Goal: Information Seeking & Learning: Check status

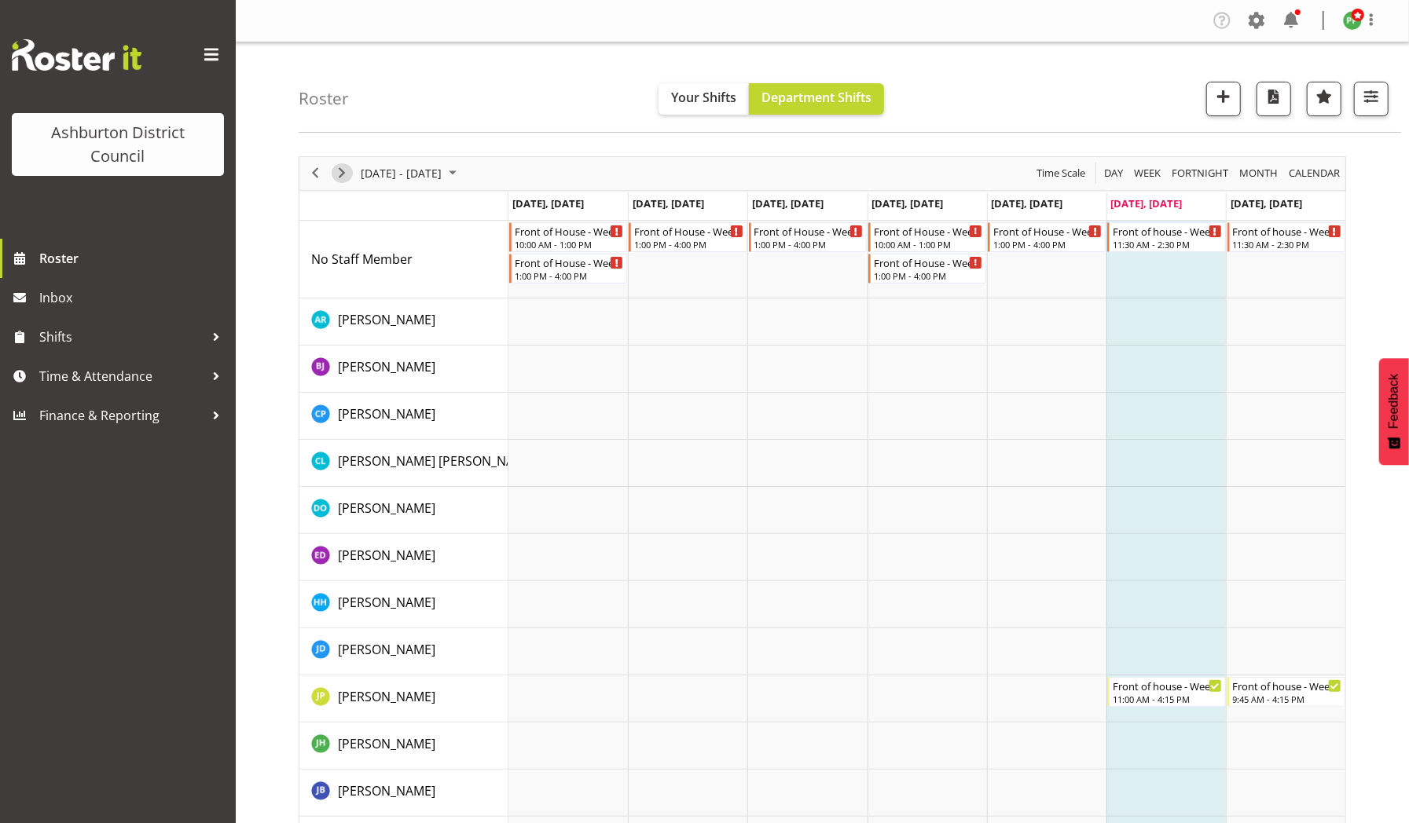
click at [345, 170] on span "Next" at bounding box center [341, 173] width 19 height 20
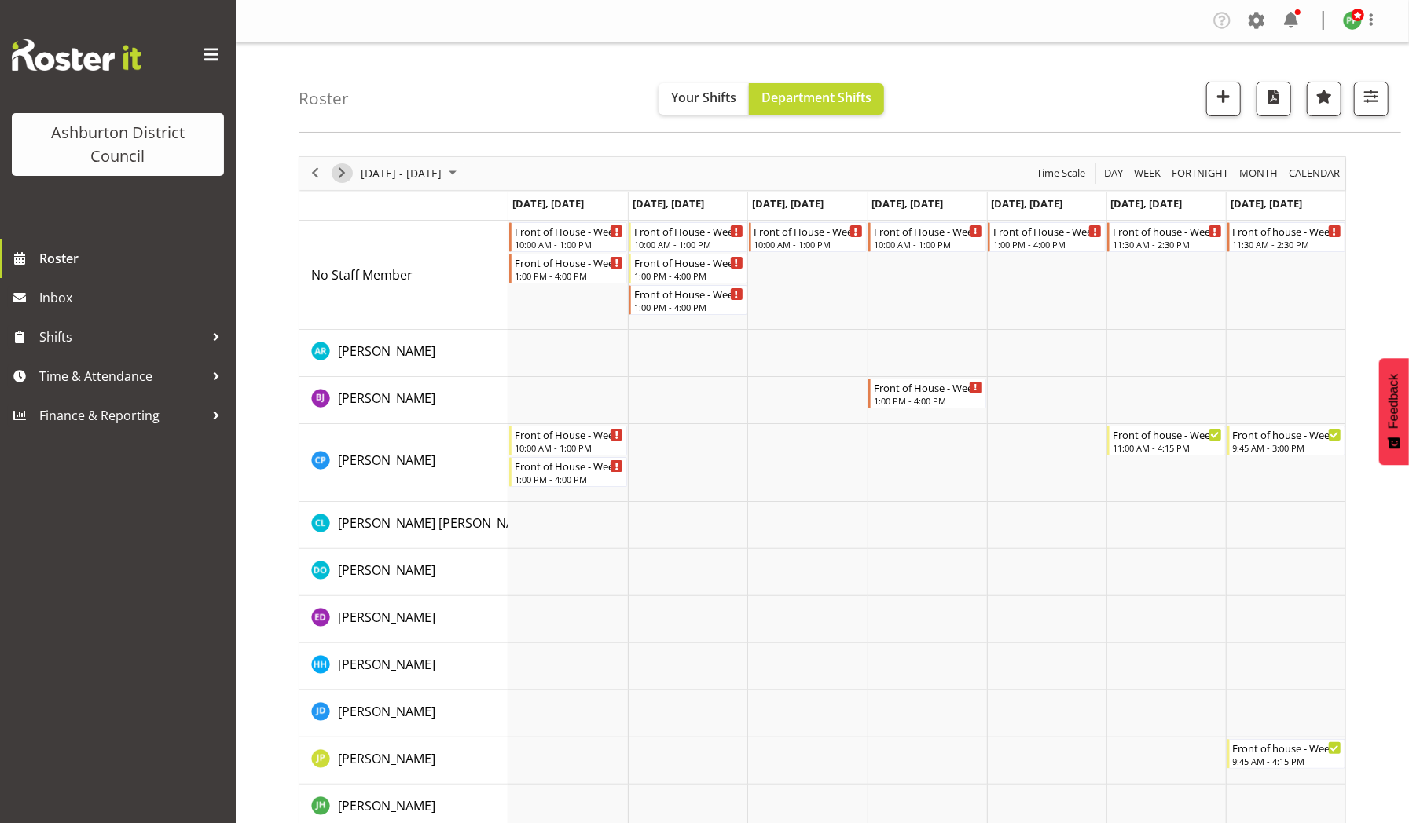
click at [345, 170] on span "Next" at bounding box center [341, 173] width 19 height 20
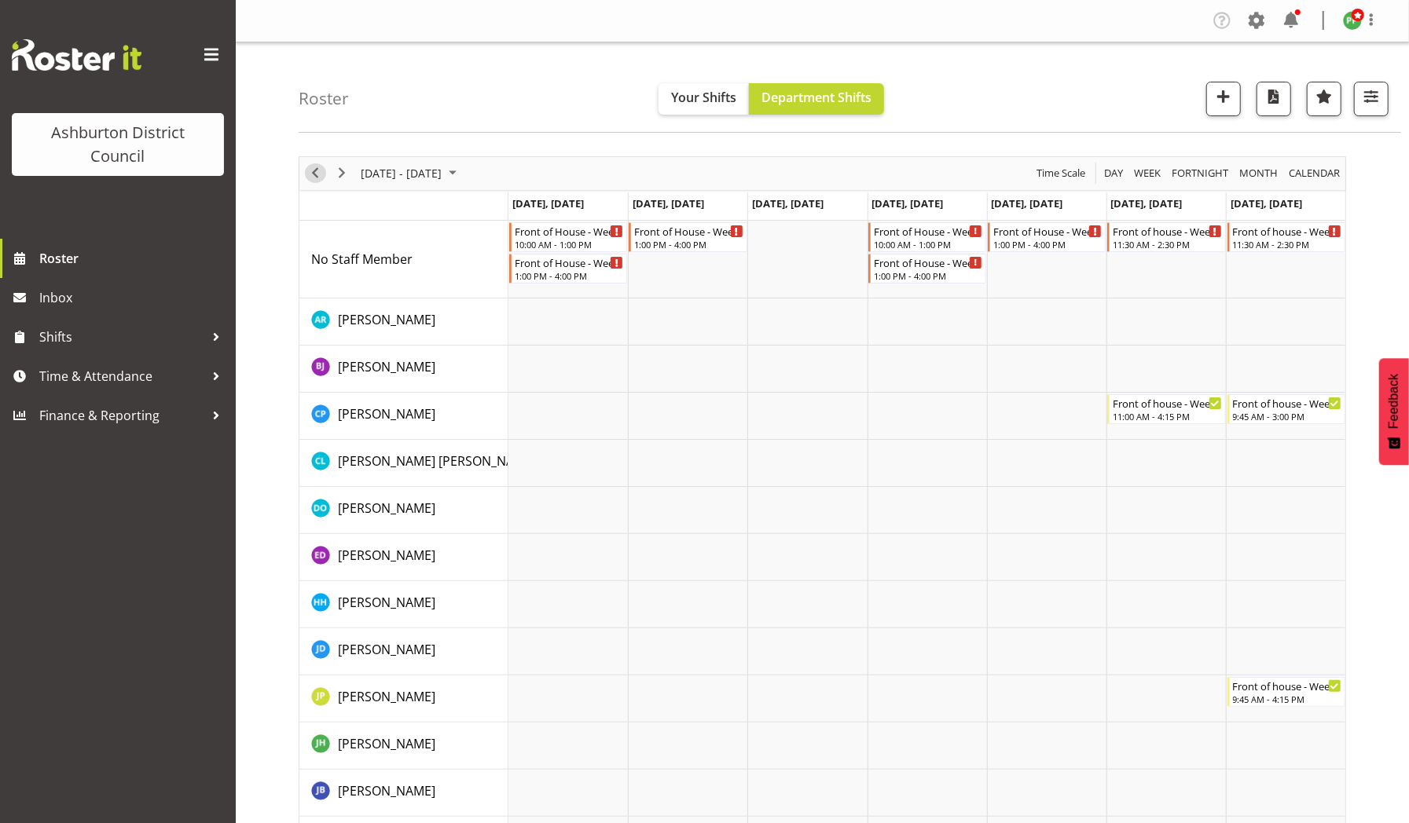
click at [313, 170] on span "Previous" at bounding box center [315, 173] width 19 height 20
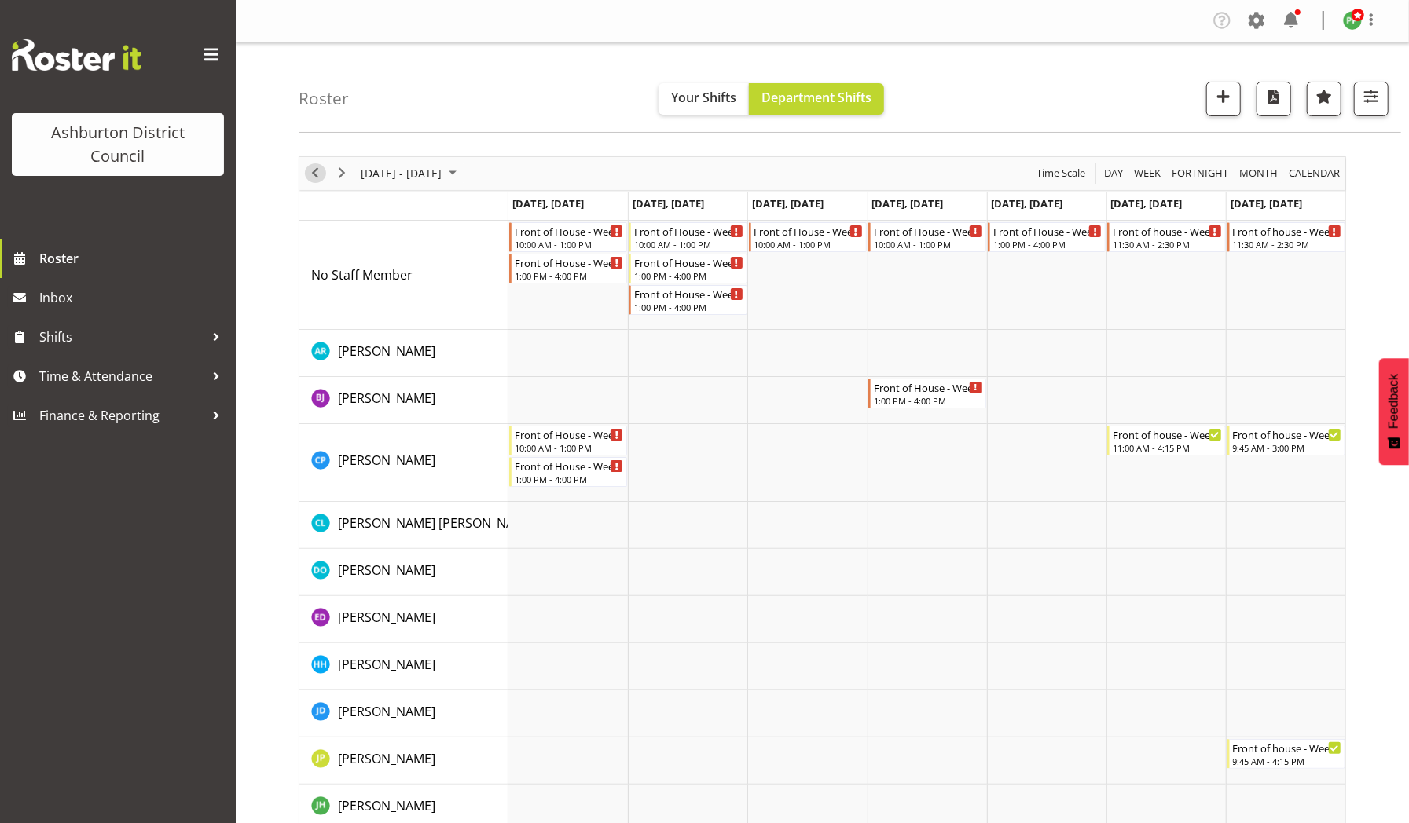
click at [313, 170] on span "Previous" at bounding box center [315, 173] width 19 height 20
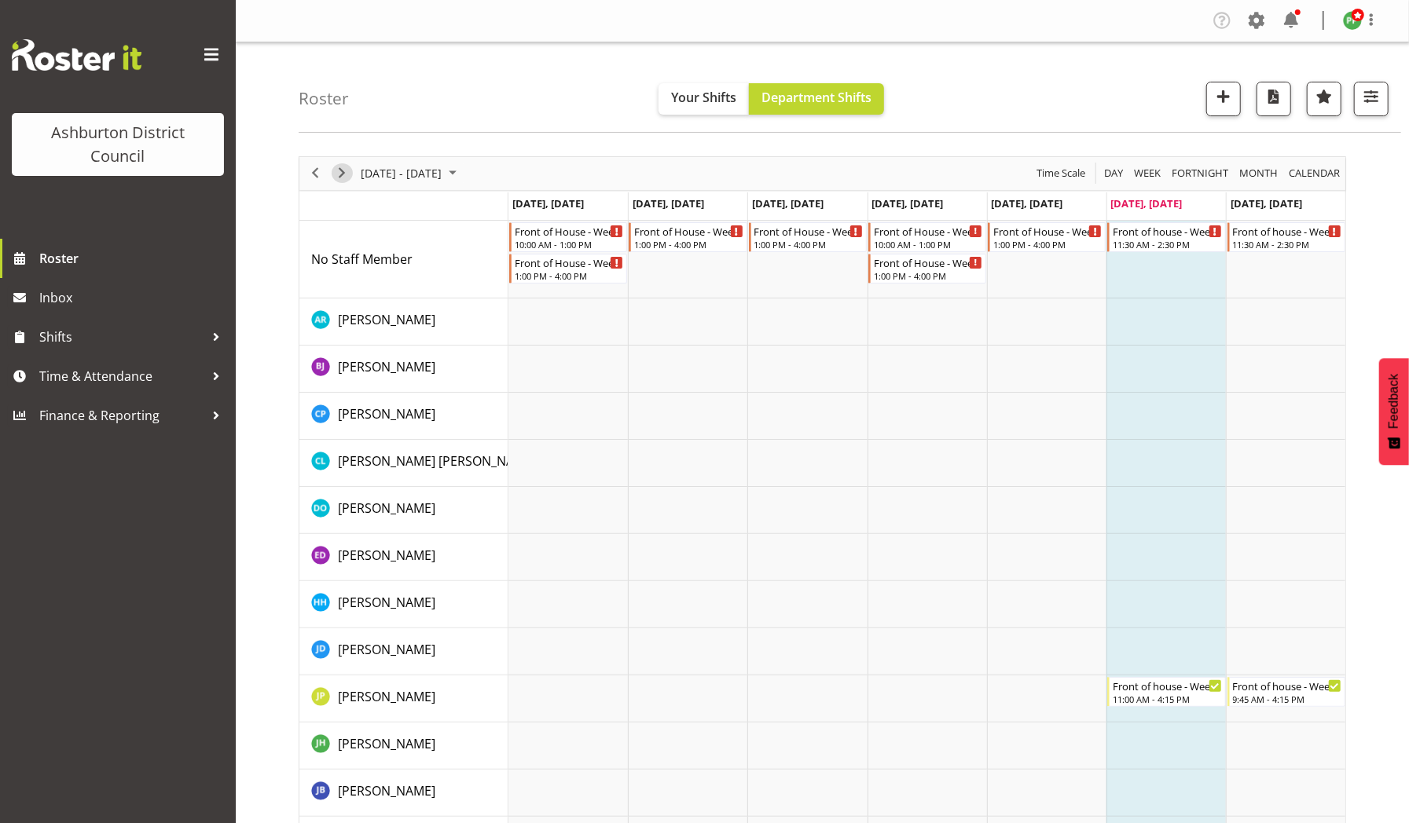
click at [338, 176] on span "Next" at bounding box center [341, 173] width 19 height 20
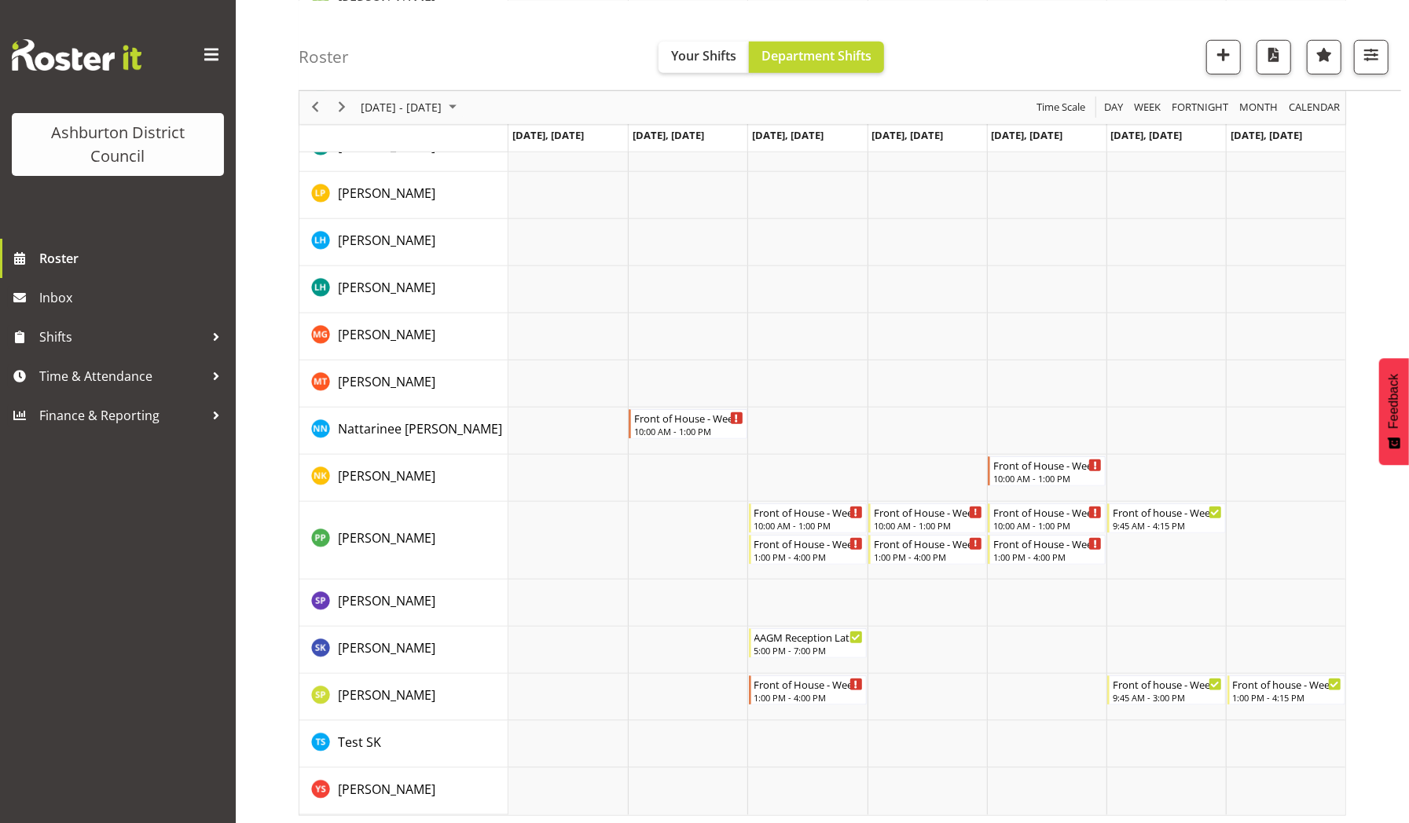
scroll to position [899, 0]
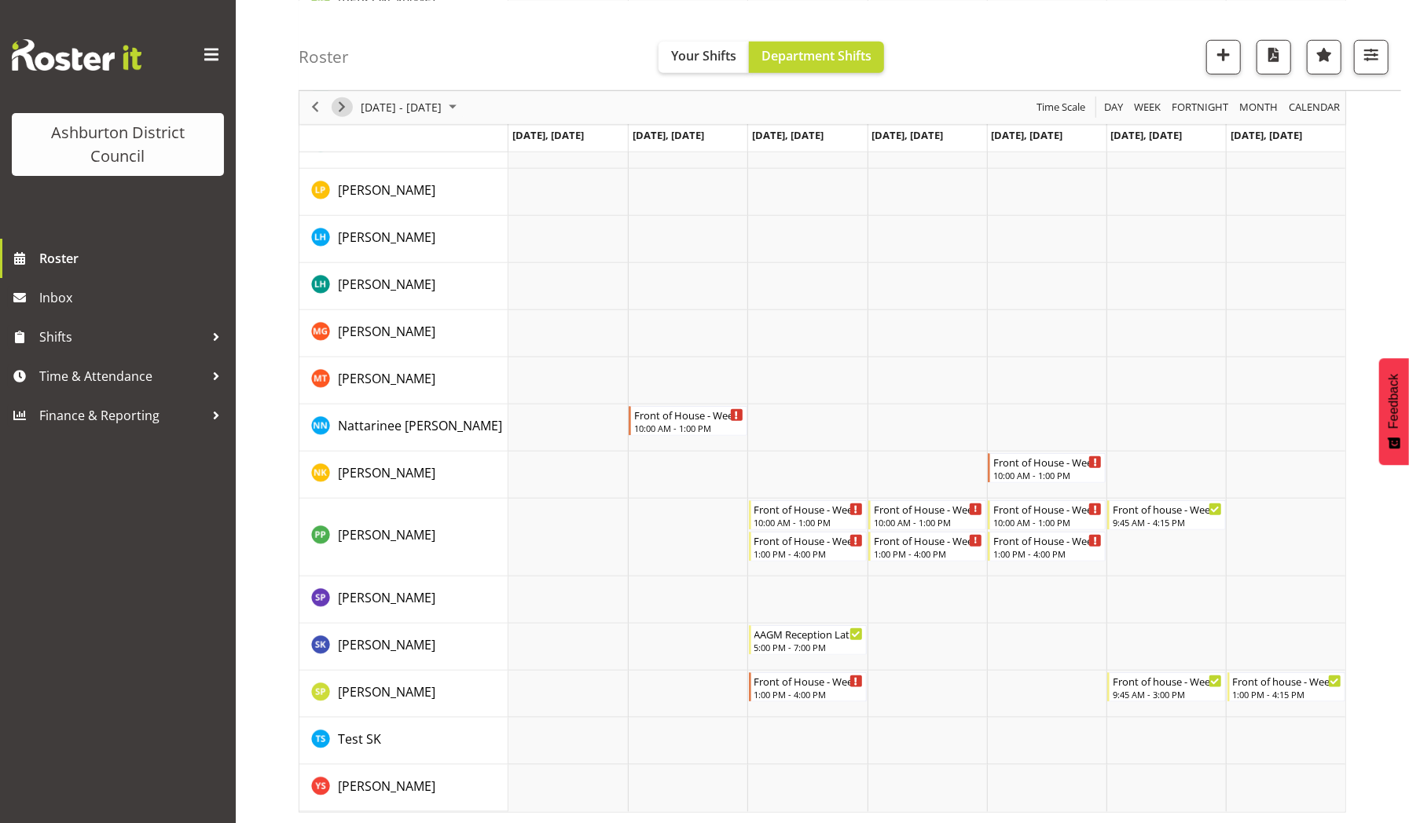
click at [343, 107] on span "Next" at bounding box center [341, 107] width 19 height 20
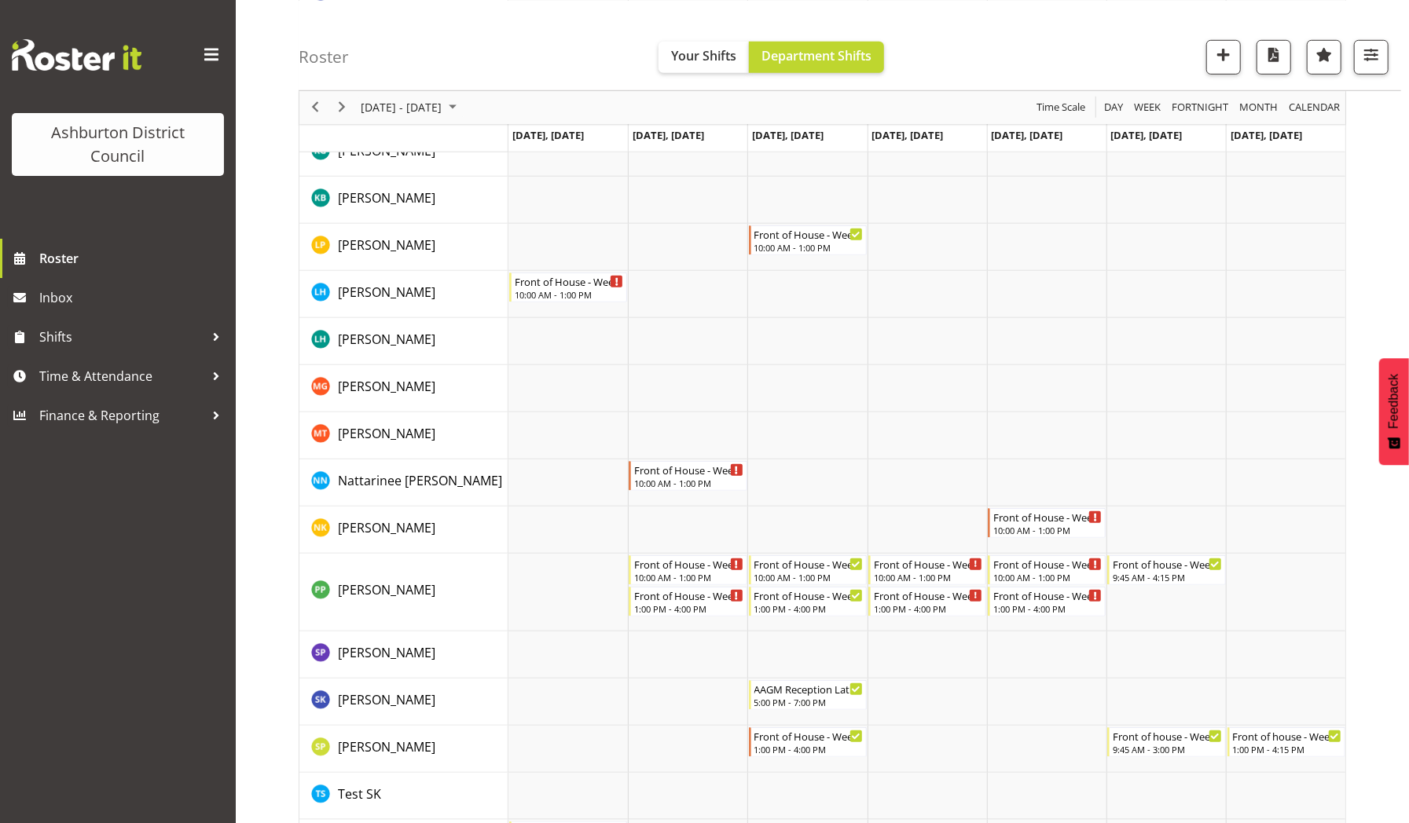
scroll to position [837, 0]
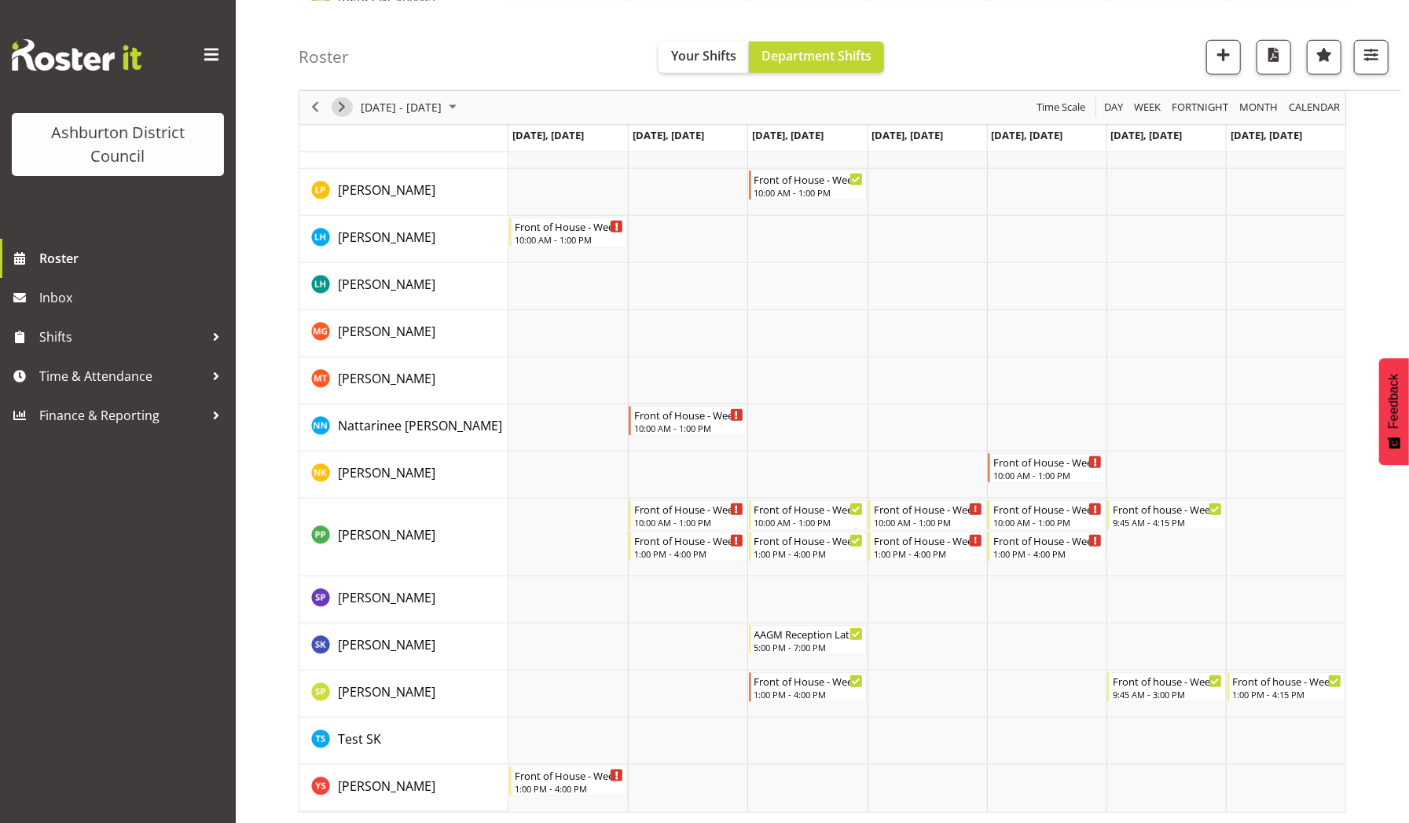
click at [344, 108] on span "Next" at bounding box center [341, 107] width 19 height 20
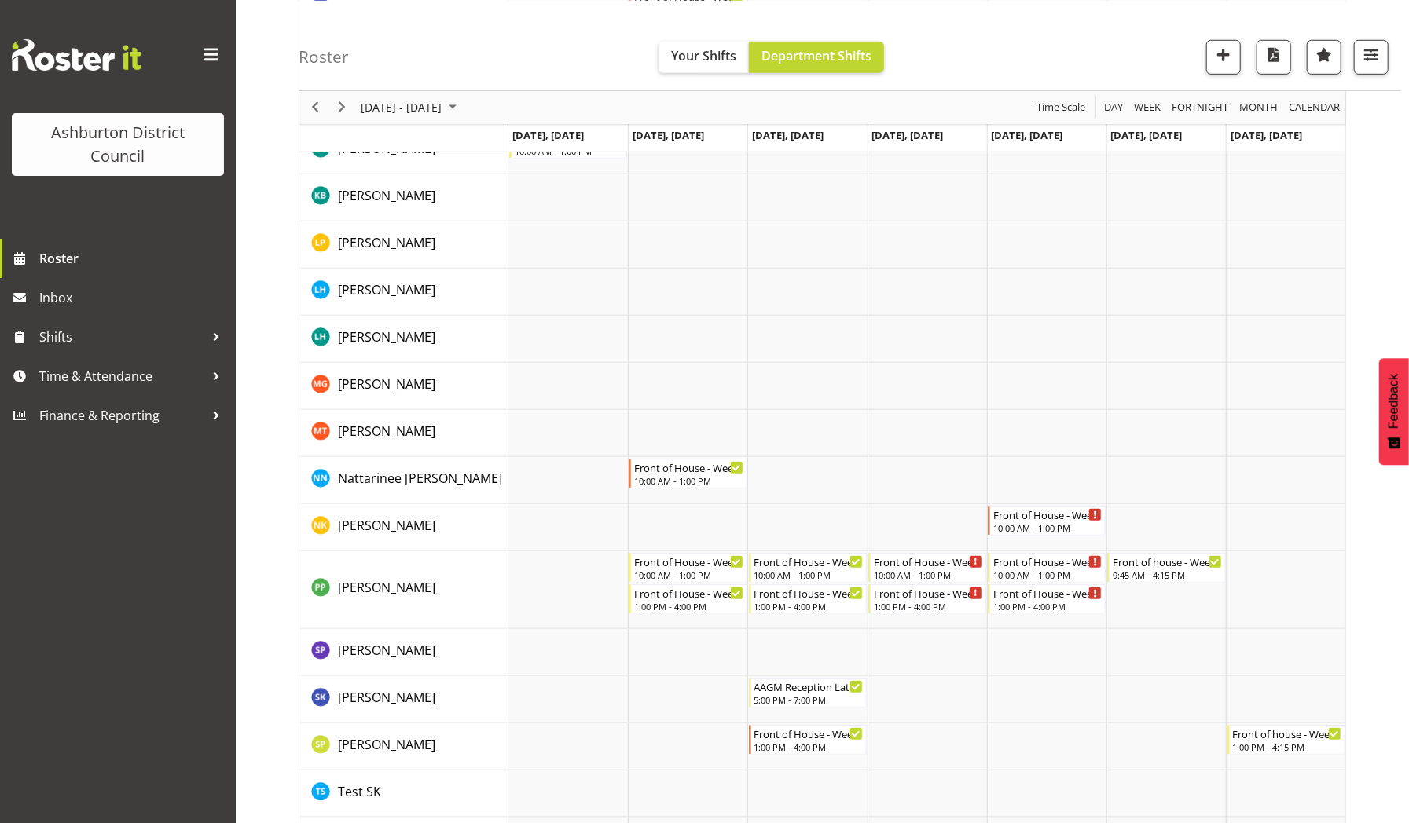
scroll to position [825, 0]
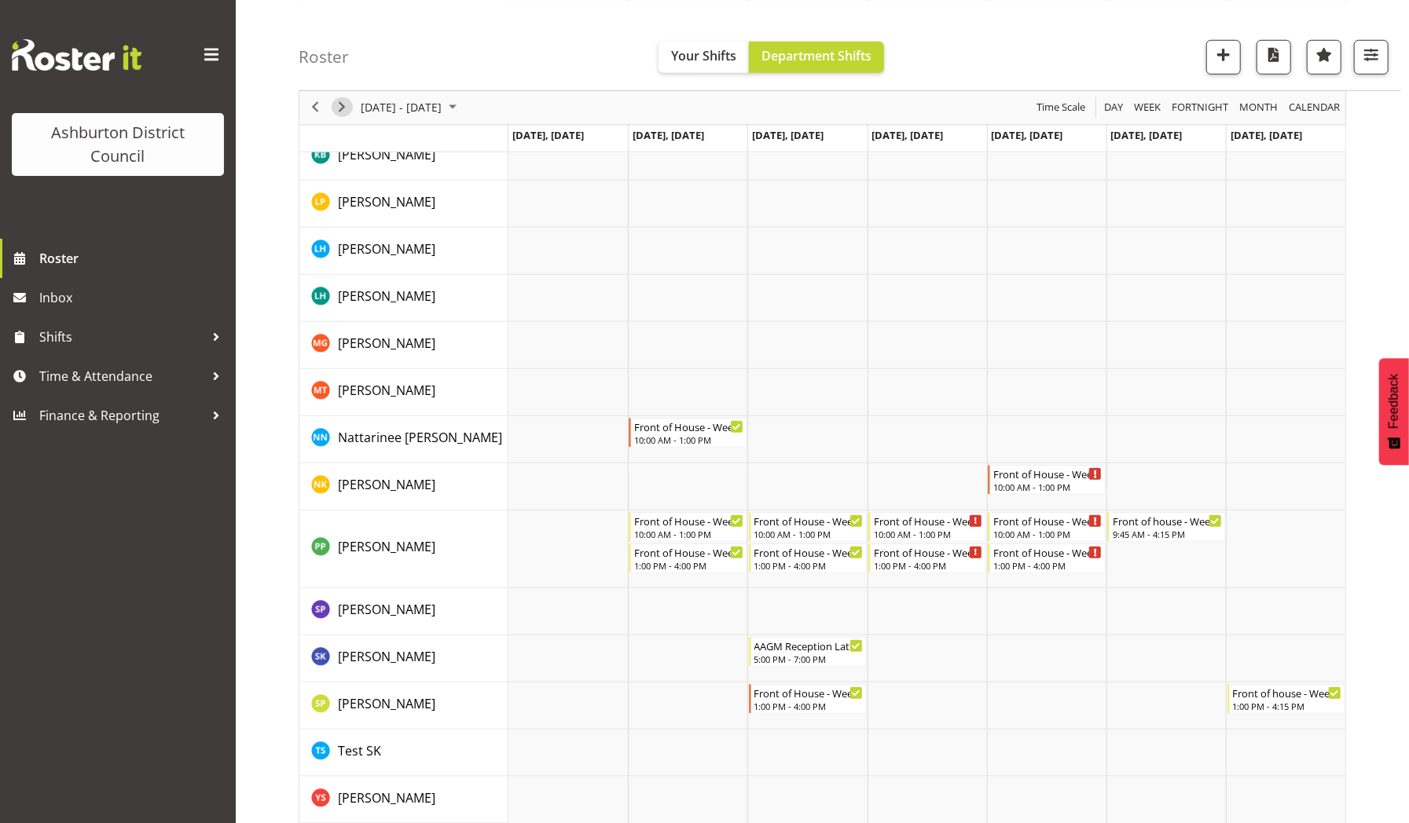
click at [339, 102] on span "Next" at bounding box center [341, 107] width 19 height 20
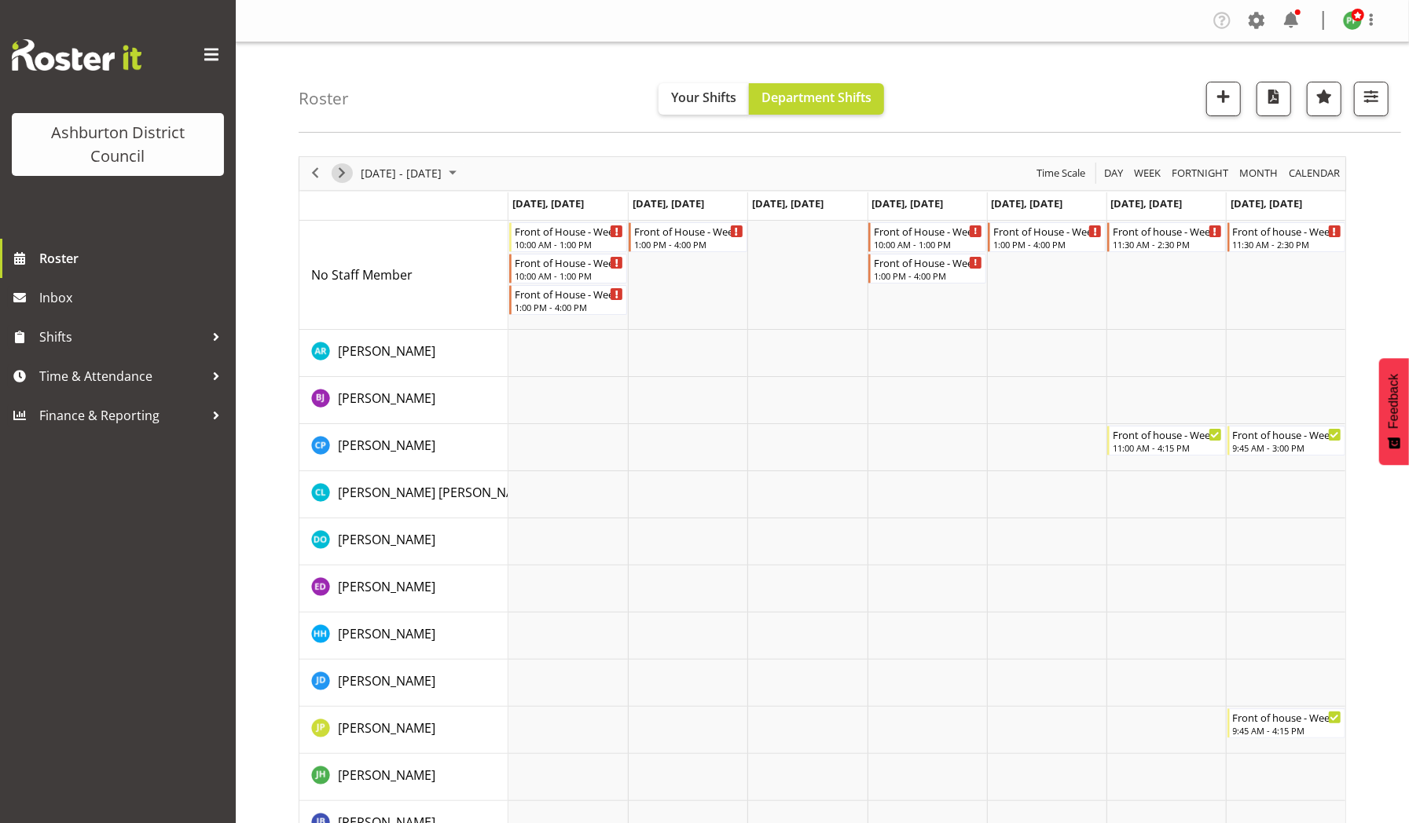
click at [346, 170] on span "Next" at bounding box center [341, 173] width 19 height 20
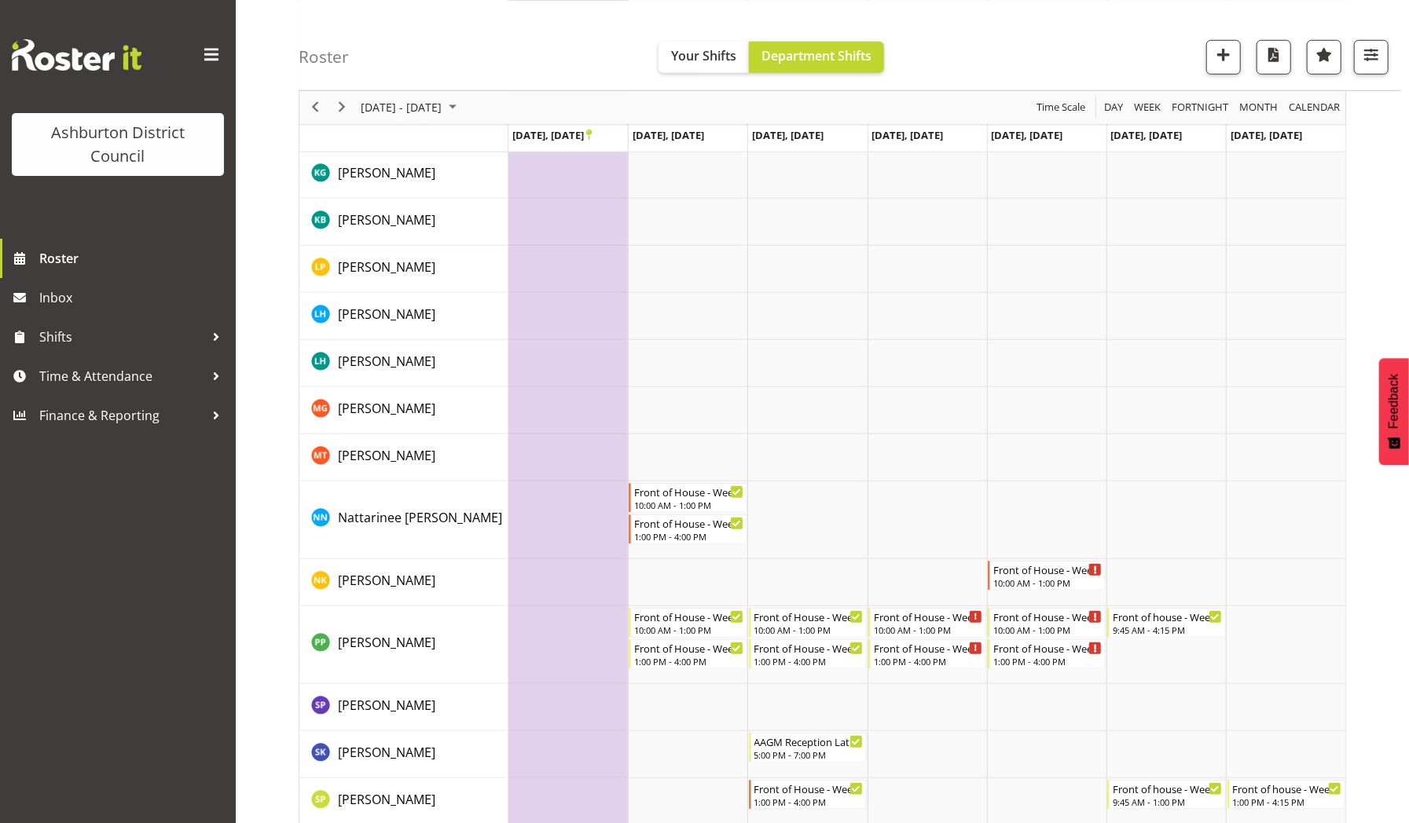
scroll to position [898, 0]
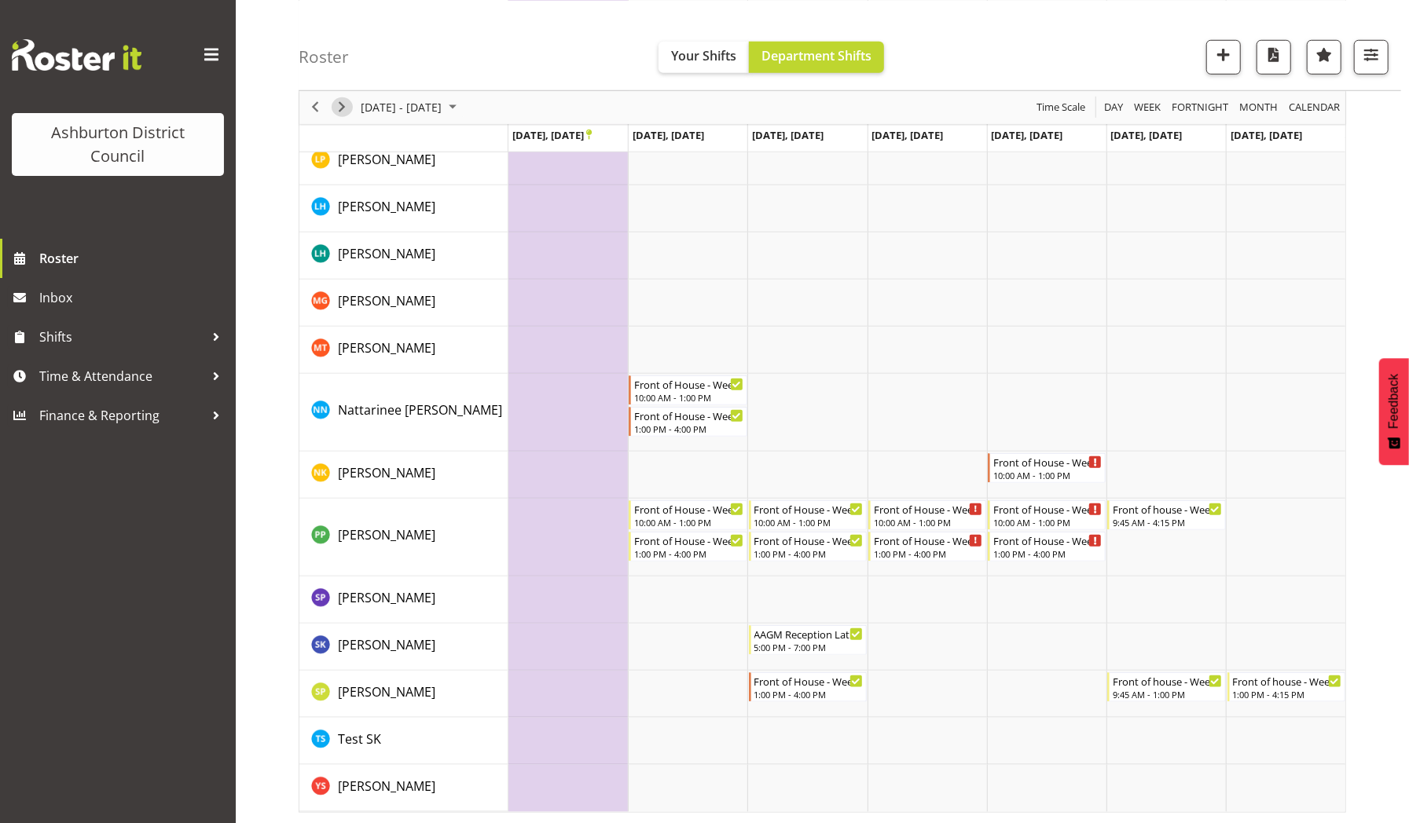
click at [349, 102] on span "Next" at bounding box center [341, 107] width 19 height 20
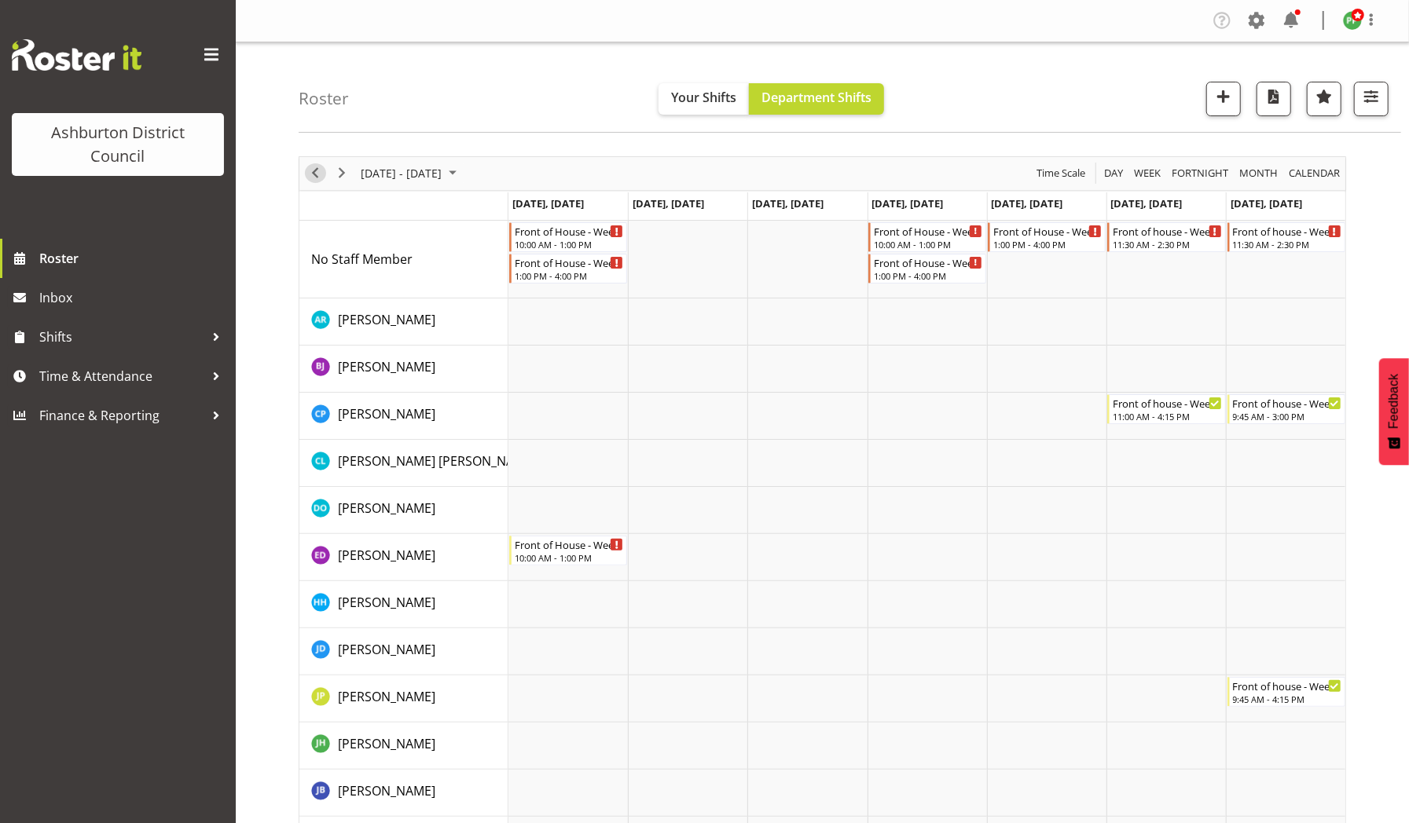
click at [314, 168] on span "Previous" at bounding box center [315, 173] width 19 height 20
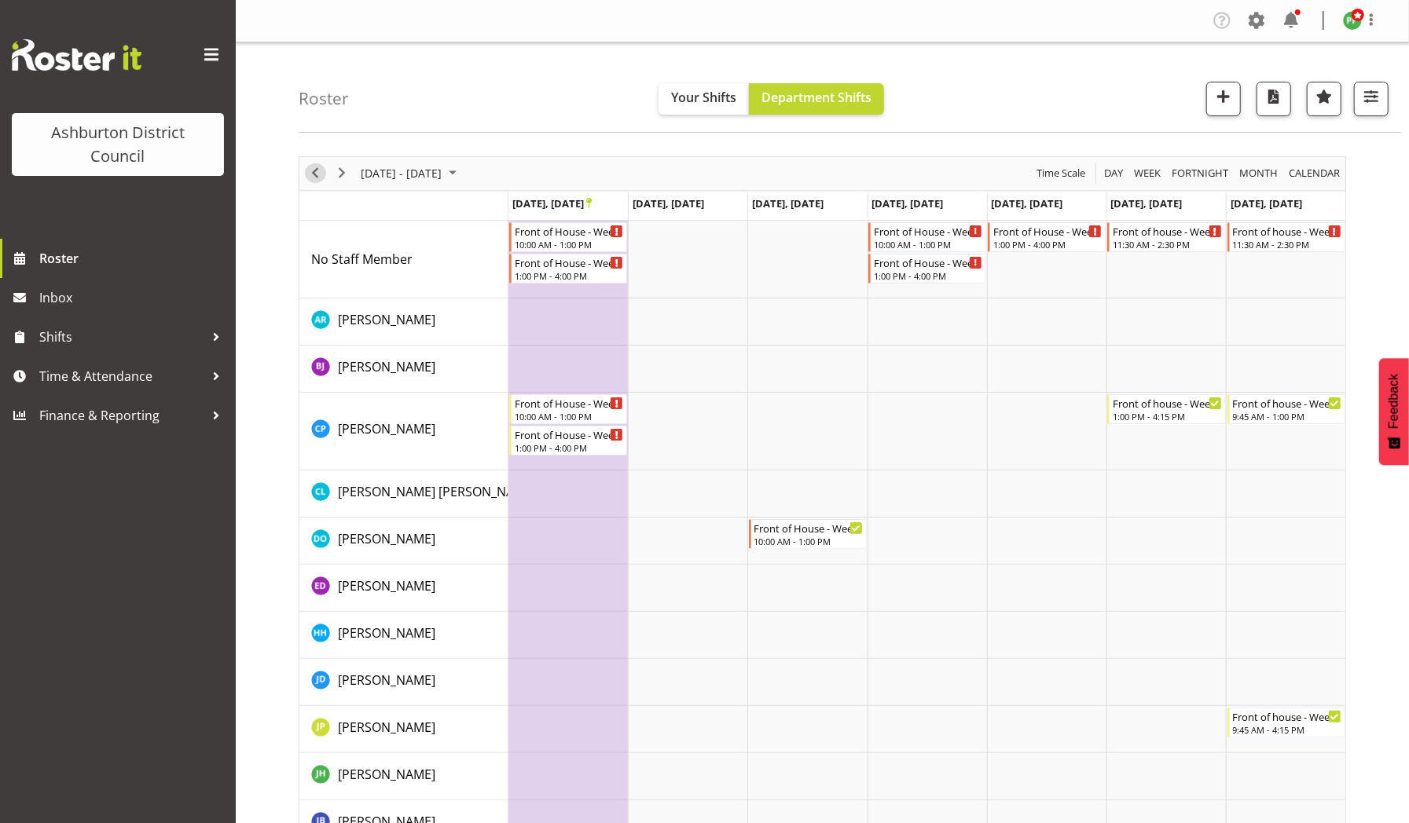
click at [317, 175] on span "Previous" at bounding box center [315, 173] width 19 height 20
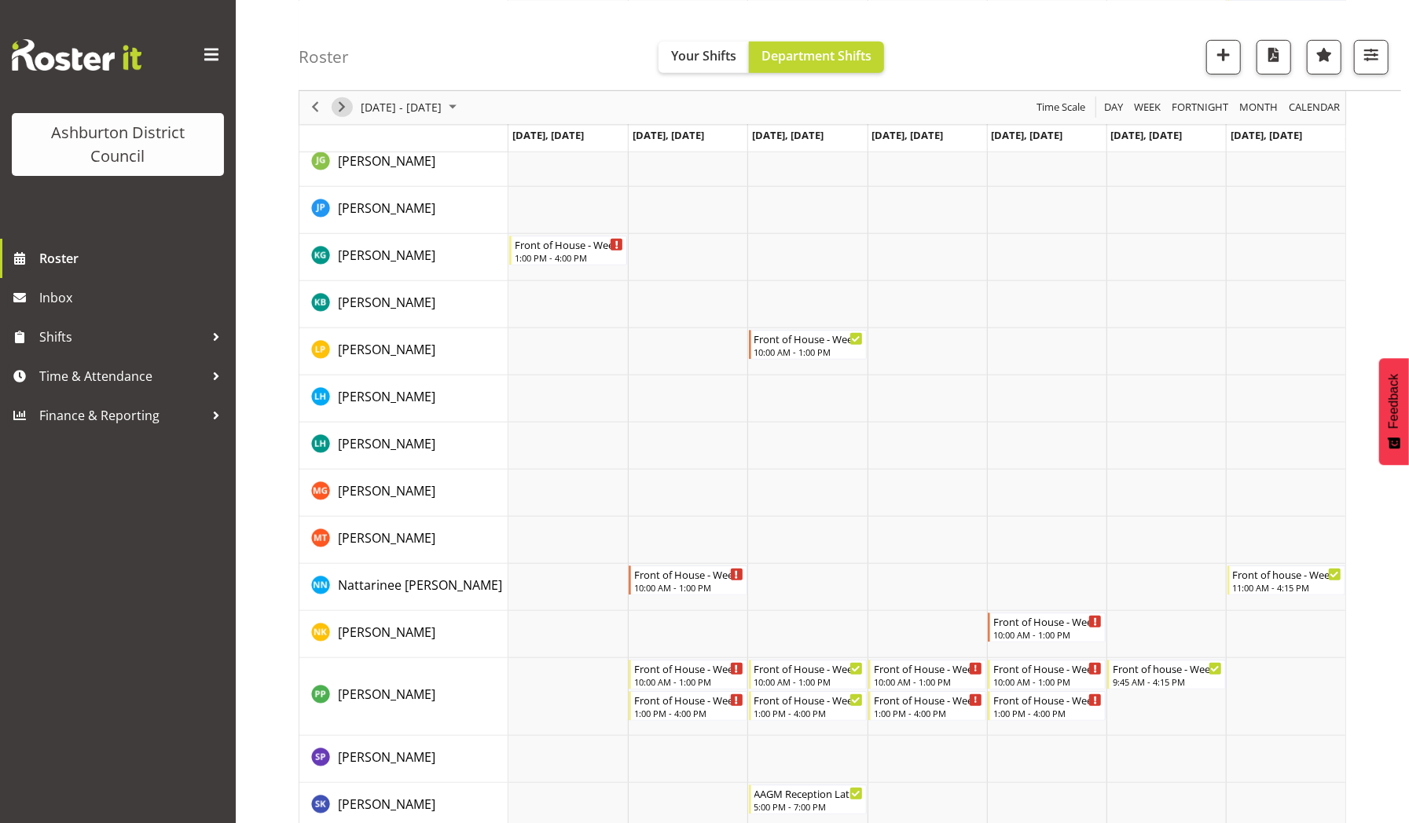
scroll to position [800, 0]
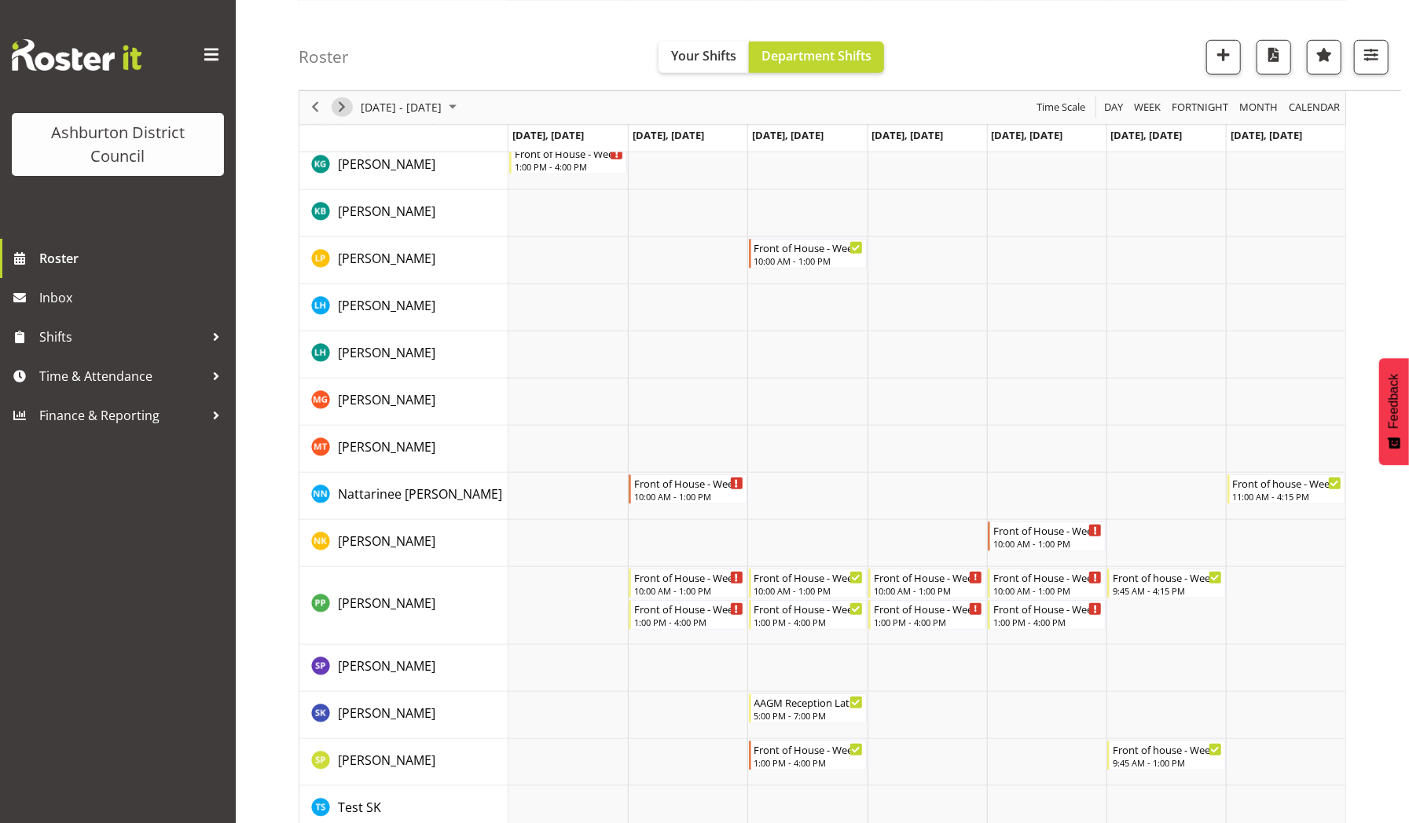
click at [339, 110] on span "Next" at bounding box center [341, 107] width 19 height 20
